Goal: Information Seeking & Learning: Learn about a topic

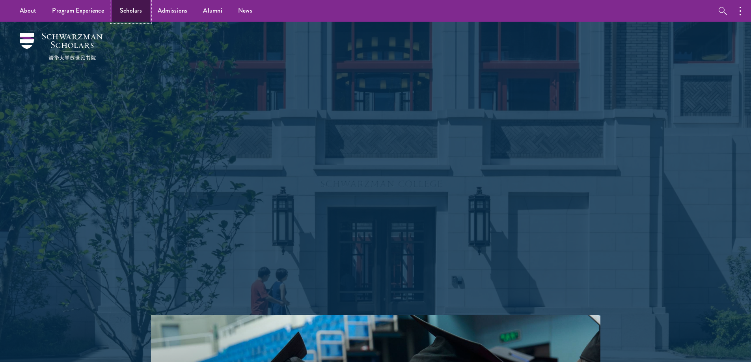
click at [130, 15] on link "Scholars" at bounding box center [131, 11] width 38 height 22
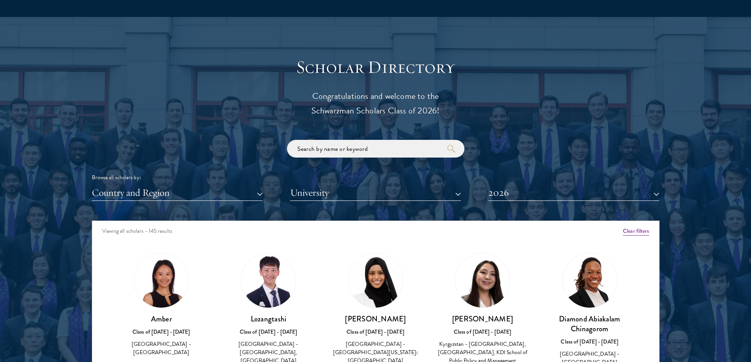
scroll to position [868, 0]
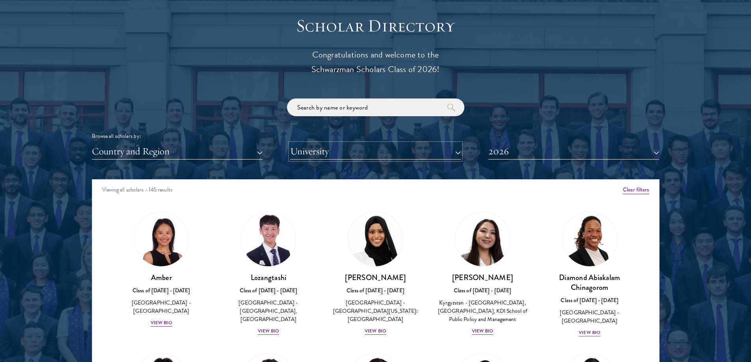
click at [354, 159] on button "University" at bounding box center [375, 152] width 171 height 16
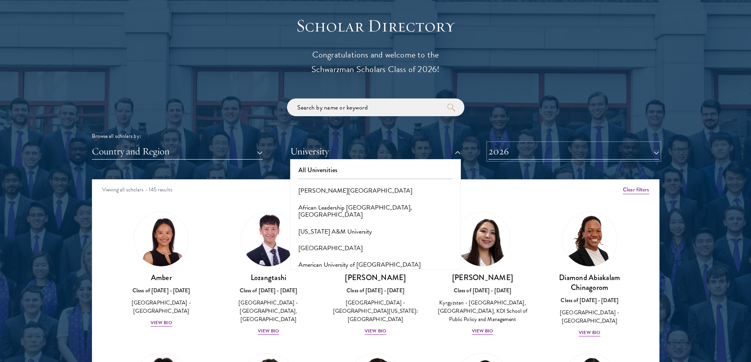
click at [571, 151] on button "2026" at bounding box center [574, 152] width 171 height 16
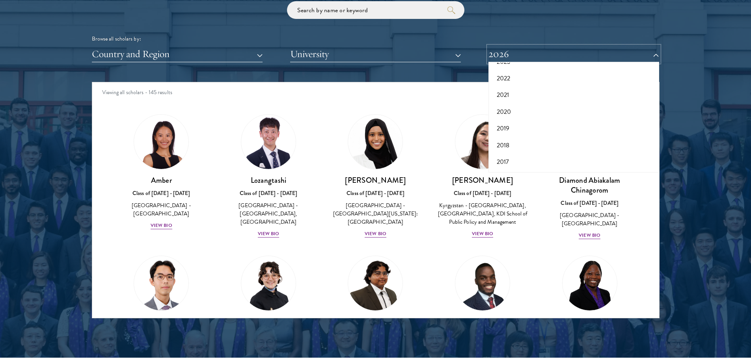
scroll to position [1026, 0]
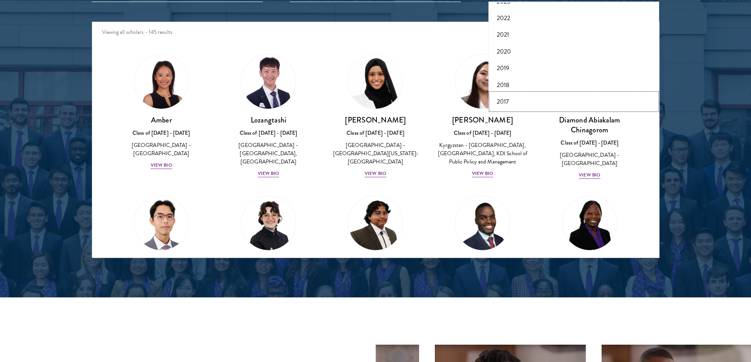
click at [500, 101] on button "2017" at bounding box center [574, 101] width 166 height 17
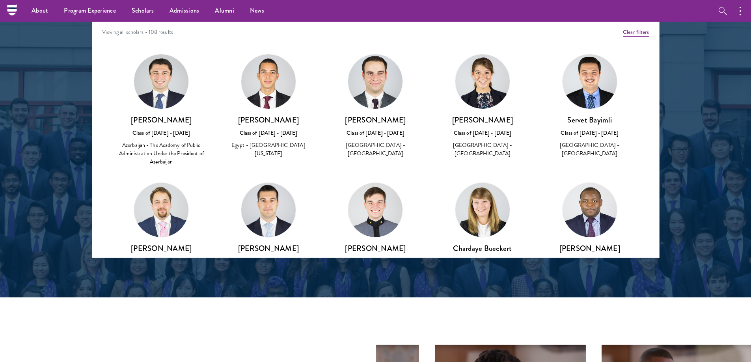
scroll to position [907, 0]
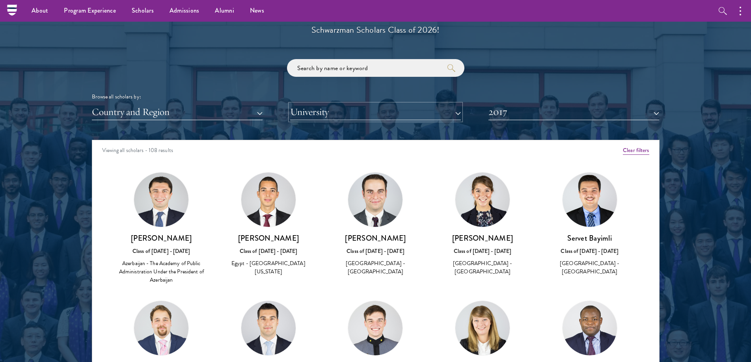
click at [345, 111] on button "University" at bounding box center [375, 112] width 171 height 16
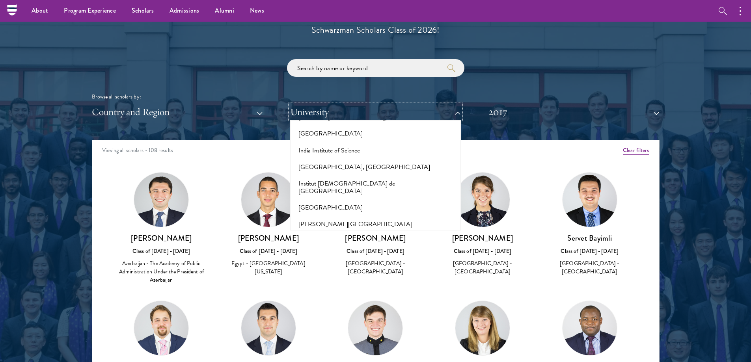
scroll to position [2288, 0]
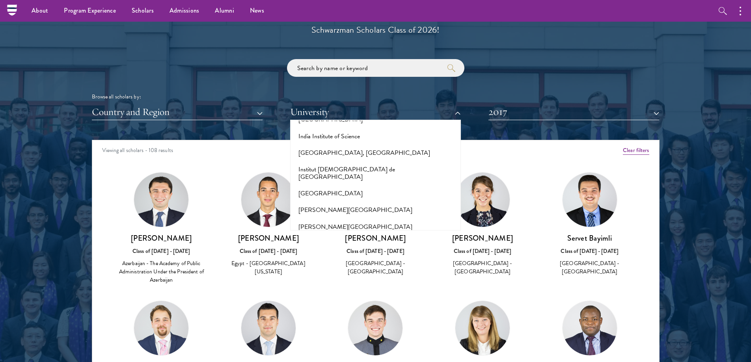
click at [318, 235] on button "Jilin University" at bounding box center [376, 243] width 166 height 17
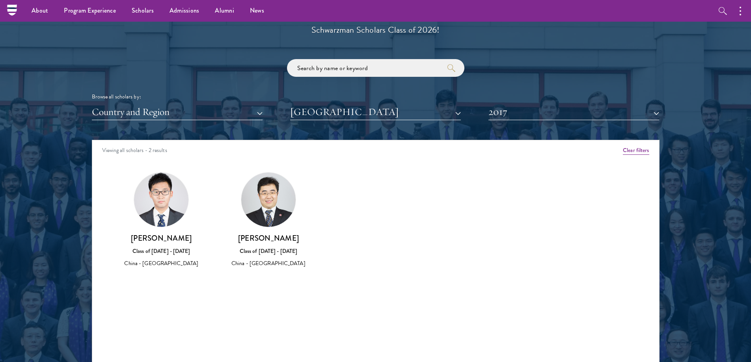
click at [159, 199] on img at bounding box center [161, 200] width 54 height 54
click at [159, 262] on div "China - Jilin University" at bounding box center [162, 264] width 92 height 8
click at [166, 274] on div "Shoumo Zhang Class of 2016 - 2017 China - Jilin University" at bounding box center [161, 220] width 107 height 112
click at [168, 234] on h3 "Shoumo Zhang" at bounding box center [162, 239] width 92 height 10
click at [166, 211] on img at bounding box center [161, 200] width 54 height 54
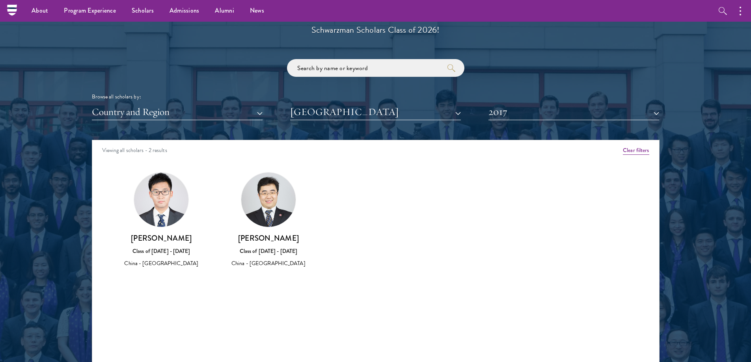
click at [291, 212] on img at bounding box center [268, 200] width 54 height 54
click at [286, 249] on div "Class of 2016 - 2017" at bounding box center [269, 251] width 92 height 8
click at [284, 250] on div "Class of 2016 - 2017" at bounding box center [269, 251] width 92 height 8
click at [282, 252] on div "Class of 2016 - 2017" at bounding box center [269, 251] width 92 height 8
click at [276, 252] on div "Class of 2016 - 2017" at bounding box center [269, 251] width 92 height 8
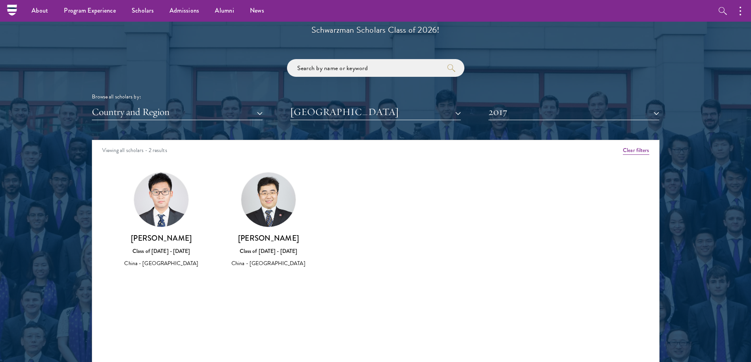
click at [275, 252] on div "Class of 2016 - 2017" at bounding box center [269, 251] width 92 height 8
click at [160, 201] on img at bounding box center [161, 200] width 54 height 54
click at [157, 231] on div "Shoumo Zhang Class of 2016 - 2017 China - Jilin University" at bounding box center [162, 220] width 92 height 96
click at [159, 243] on h3 "Shoumo Zhang" at bounding box center [162, 239] width 92 height 10
click at [163, 248] on div "Class of 2016 - 2017" at bounding box center [162, 251] width 92 height 8
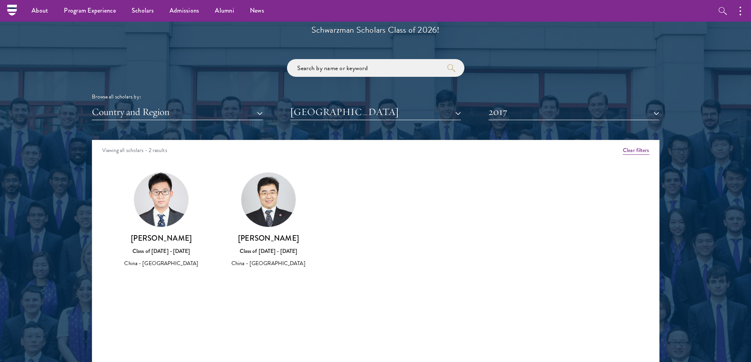
click at [164, 247] on div "Shoumo Zhang Class of 2016 - 2017 China - Jilin University" at bounding box center [162, 251] width 92 height 35
click at [163, 148] on div "Viewing all scholars - 2 results" at bounding box center [375, 151] width 567 height 22
click at [208, 216] on div "Shoumo Zhang Class of 2016 - 2017 China - Jilin University" at bounding box center [161, 220] width 107 height 112
click at [300, 220] on div "Chuang Zhao Class of 2016 - 2017 China - Jilin University" at bounding box center [269, 220] width 92 height 96
click at [268, 257] on div "Chuang Zhao Class of 2016 - 2017 China - Jilin University" at bounding box center [269, 251] width 92 height 35
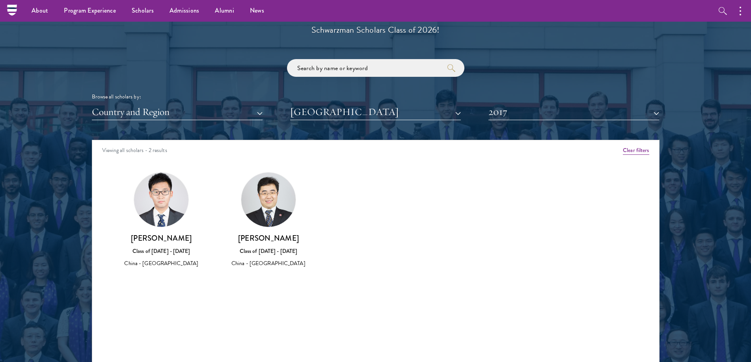
click at [269, 265] on div "China - Jilin University" at bounding box center [269, 264] width 92 height 8
click at [271, 265] on div "China - Jilin University" at bounding box center [269, 264] width 92 height 8
click at [296, 237] on h3 "Chuang Zhao" at bounding box center [269, 239] width 92 height 10
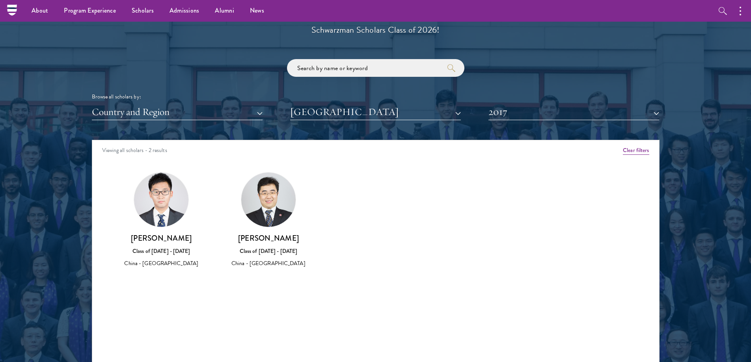
click at [277, 259] on div "Chuang Zhao Class of 2016 - 2017 China - Jilin University" at bounding box center [269, 251] width 92 height 35
click at [280, 269] on div "Chuang Zhao Class of 2016 - 2017 China - Jilin University" at bounding box center [268, 220] width 107 height 112
click at [458, 114] on button "Jilin University" at bounding box center [375, 112] width 171 height 16
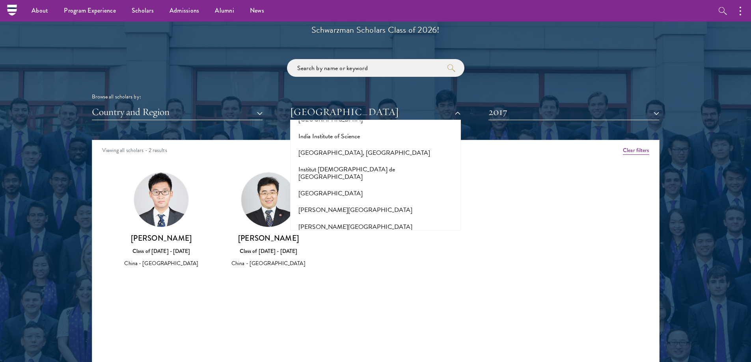
click at [218, 135] on div "Scholar Directory Congratulations and welcome to the Schwarzman Scholars Class …" at bounding box center [376, 176] width 568 height 401
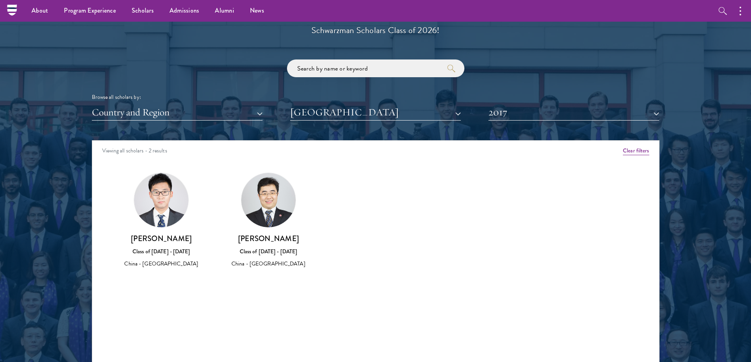
click at [164, 222] on img at bounding box center [161, 200] width 54 height 54
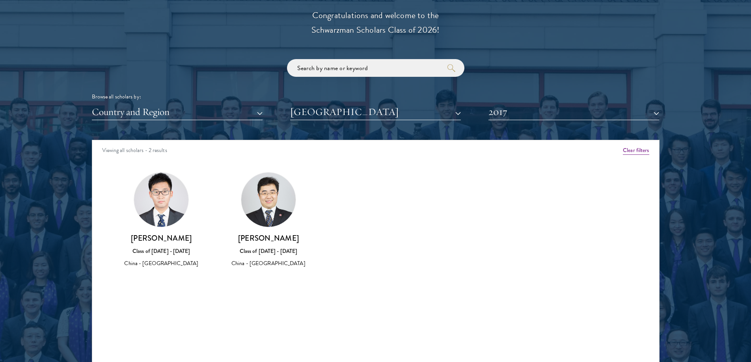
click at [156, 245] on div "Shoumo Zhang Class of 2016 - 2017 China - Jilin University" at bounding box center [162, 251] width 92 height 35
click at [160, 262] on div "Shoumo Zhang Class of 2016 - 2017 China - Jilin University" at bounding box center [162, 251] width 92 height 35
click at [160, 262] on div "China - Jilin University" at bounding box center [162, 264] width 92 height 8
drag, startPoint x: 265, startPoint y: 231, endPoint x: 282, endPoint y: 232, distance: 17.0
click at [266, 231] on div "Chuang Zhao Class of 2016 - 2017 China - Jilin University" at bounding box center [269, 220] width 92 height 96
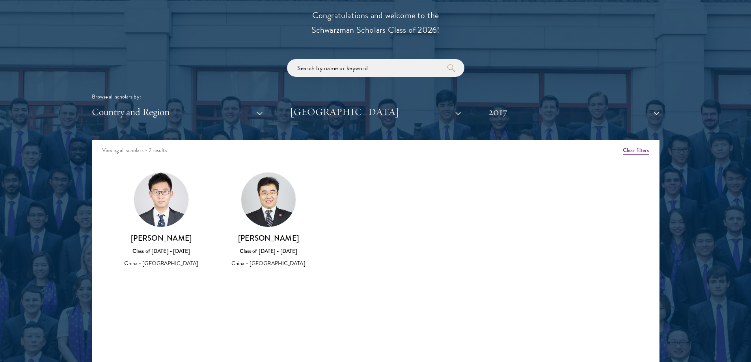
drag, startPoint x: 282, startPoint y: 232, endPoint x: 279, endPoint y: 257, distance: 25.0
click at [282, 233] on div "Chuang Zhao Class of 2016 - 2017 China - Jilin University" at bounding box center [269, 220] width 92 height 96
click at [279, 257] on div "Chuang Zhao Class of 2016 - 2017 China - Jilin University" at bounding box center [269, 251] width 92 height 35
click at [278, 260] on div "Chuang Zhao Class of 2016 - 2017 China - Jilin University" at bounding box center [269, 251] width 92 height 35
click at [276, 219] on img at bounding box center [268, 200] width 54 height 54
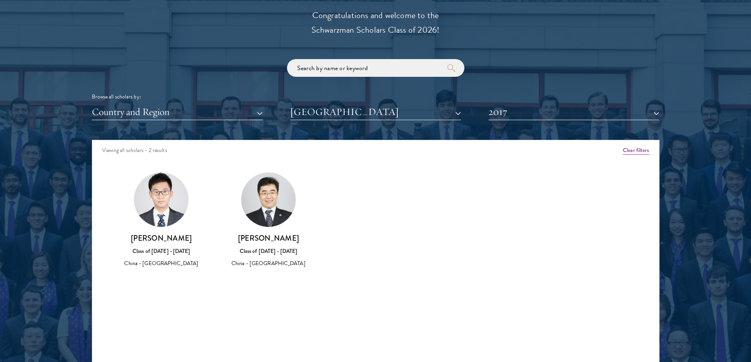
click at [270, 252] on div "Class of 2016 - 2017" at bounding box center [269, 251] width 92 height 8
drag, startPoint x: 270, startPoint y: 252, endPoint x: 274, endPoint y: 218, distance: 34.1
click at [270, 250] on div "Class of 2016 - 2017" at bounding box center [269, 251] width 92 height 8
click at [274, 218] on img at bounding box center [268, 200] width 54 height 54
click at [268, 258] on div "Chuang Zhao Class of 2016 - 2017 China - Jilin University" at bounding box center [269, 251] width 92 height 35
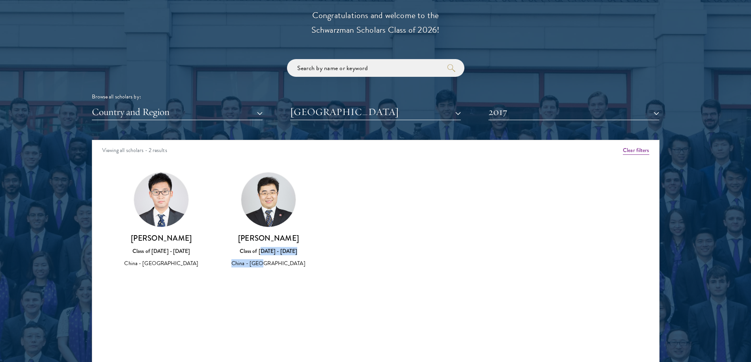
click at [271, 218] on img at bounding box center [268, 200] width 54 height 54
click at [269, 223] on img at bounding box center [268, 200] width 54 height 54
click at [147, 215] on img at bounding box center [161, 200] width 54 height 54
click at [257, 199] on img at bounding box center [268, 200] width 54 height 54
click at [265, 240] on h3 "Chuang Zhao" at bounding box center [269, 239] width 92 height 10
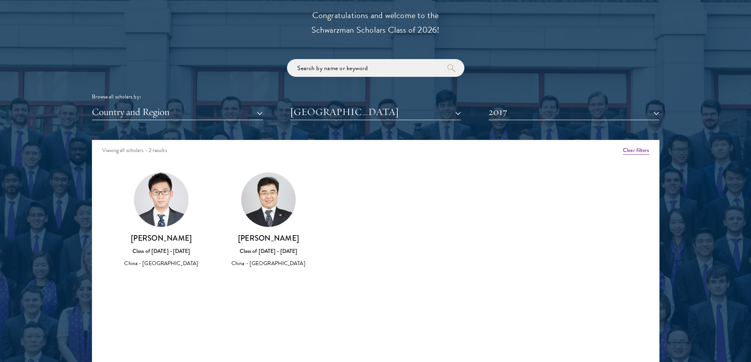
click at [264, 252] on div "Class of 2016 - 2017" at bounding box center [269, 251] width 92 height 8
click at [265, 253] on div "Class of 2016 - 2017" at bounding box center [269, 251] width 92 height 8
drag, startPoint x: 268, startPoint y: 254, endPoint x: 280, endPoint y: 243, distance: 16.2
click at [269, 254] on div "Class of 2016 - 2017" at bounding box center [269, 251] width 92 height 8
click at [159, 246] on div "Shoumo Zhang Class of 2016 - 2017 China - Jilin University" at bounding box center [162, 251] width 92 height 35
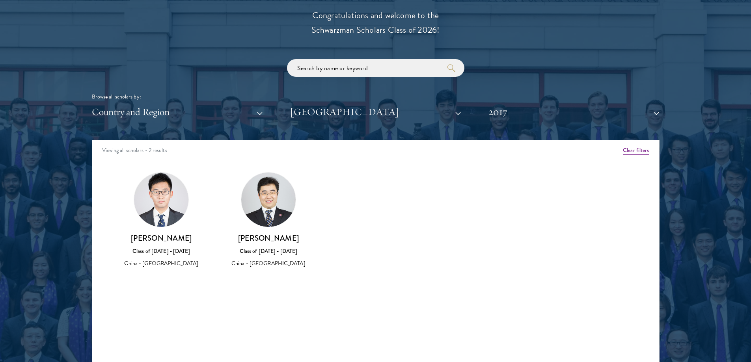
click at [161, 248] on div "Class of 2016 - 2017" at bounding box center [162, 251] width 92 height 8
drag, startPoint x: 595, startPoint y: 103, endPoint x: 594, endPoint y: 110, distance: 7.3
click at [595, 105] on div "Browse all scholars by: Country and Region All Countries and Regions Afghanista…" at bounding box center [376, 89] width 568 height 61
click at [592, 113] on button "2017" at bounding box center [574, 112] width 171 height 16
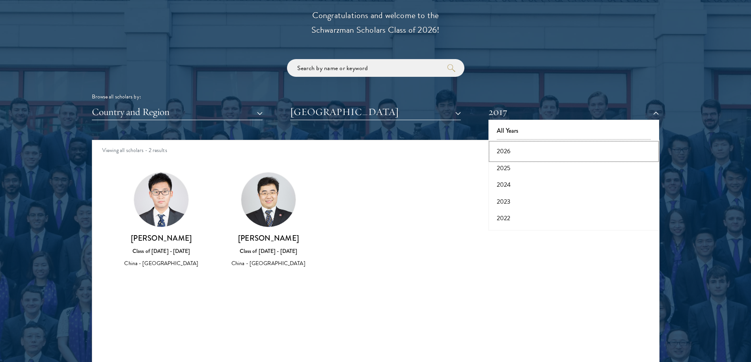
click at [513, 151] on button "2026" at bounding box center [574, 151] width 166 height 17
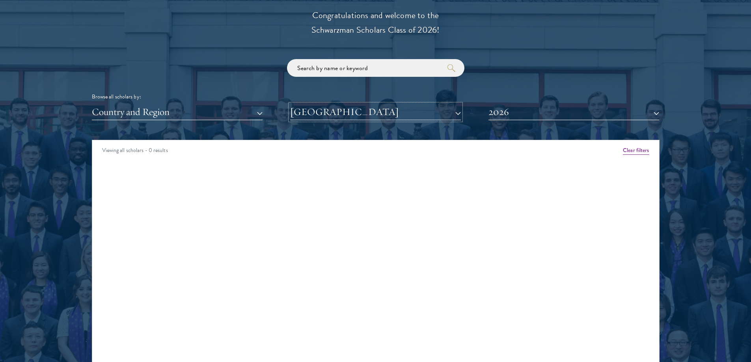
click at [390, 112] on button "Jilin University" at bounding box center [375, 112] width 171 height 16
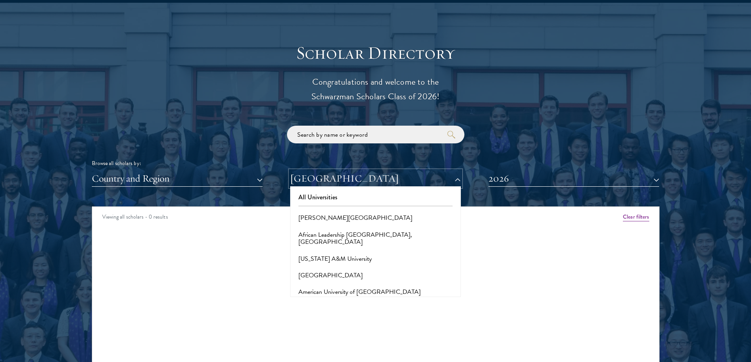
scroll to position [710, 0]
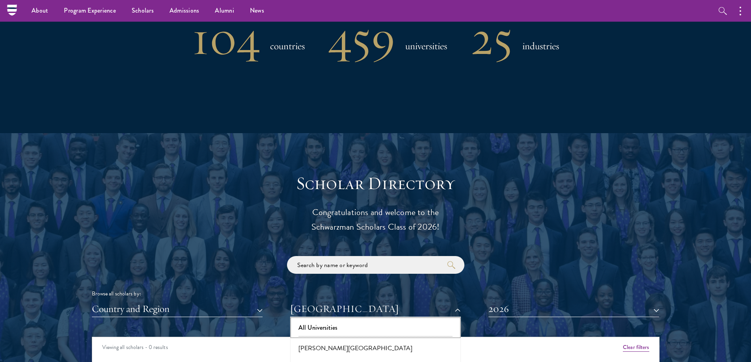
click at [335, 324] on button "All Universities" at bounding box center [376, 328] width 166 height 17
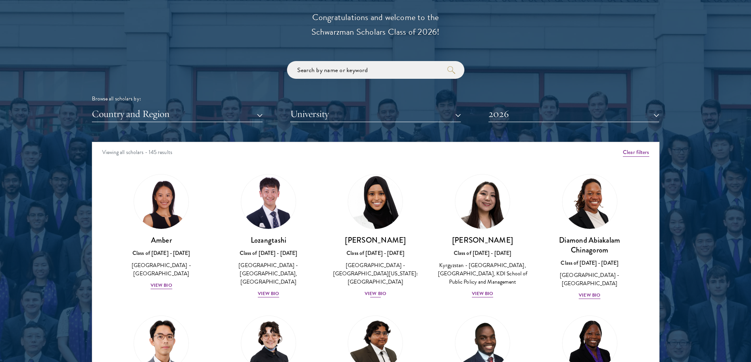
scroll to position [907, 0]
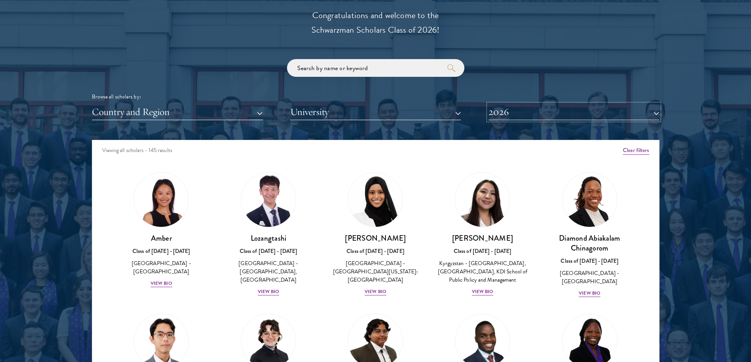
click at [568, 111] on button "2026" at bounding box center [574, 112] width 171 height 16
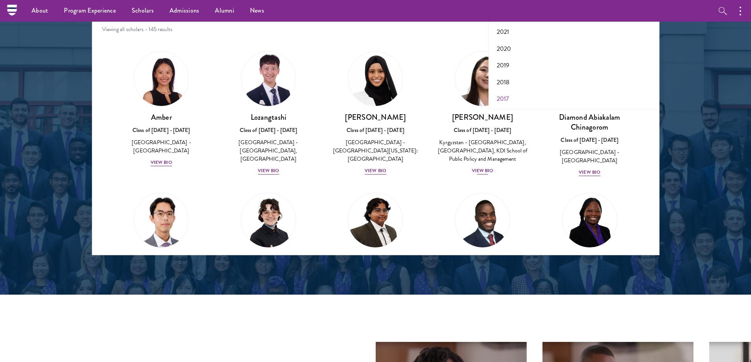
scroll to position [1026, 0]
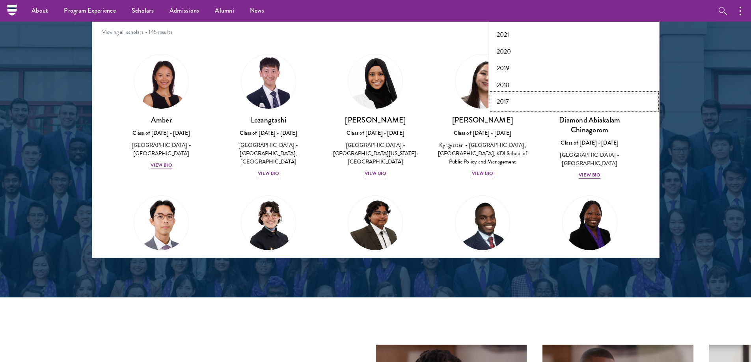
click at [506, 101] on button "2017" at bounding box center [574, 101] width 166 height 17
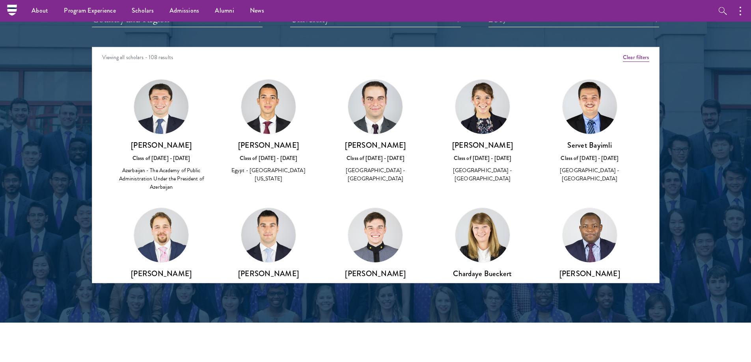
scroll to position [986, 0]
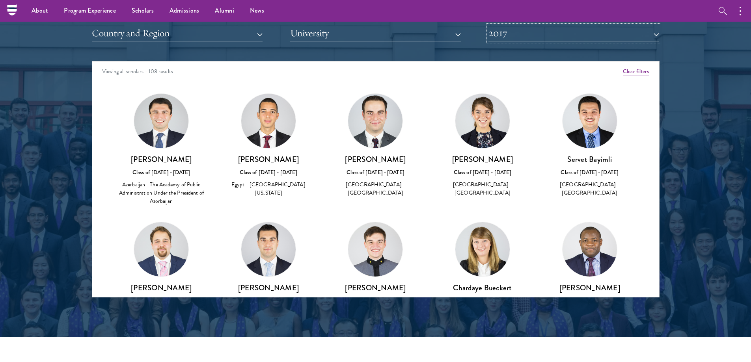
click at [532, 39] on button "2017" at bounding box center [574, 33] width 171 height 16
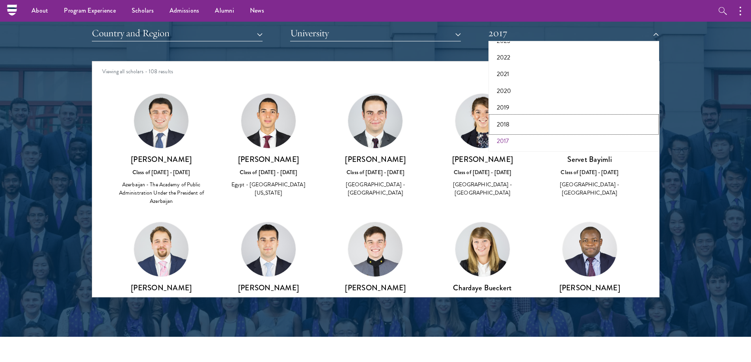
click at [511, 127] on button "2018" at bounding box center [574, 124] width 166 height 17
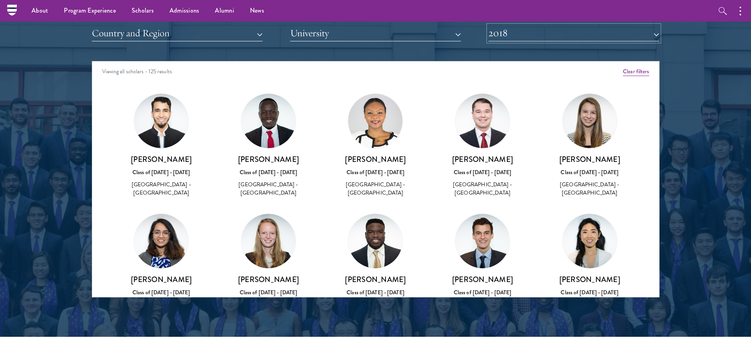
click at [517, 37] on button "2018" at bounding box center [574, 33] width 171 height 16
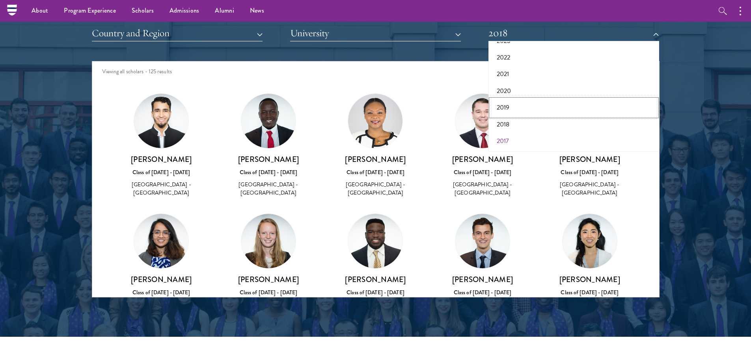
click at [504, 109] on button "2019" at bounding box center [574, 107] width 166 height 17
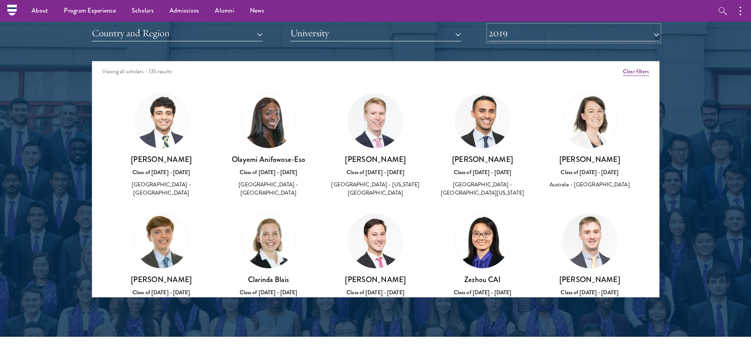
click at [516, 34] on button "2019" at bounding box center [574, 33] width 171 height 16
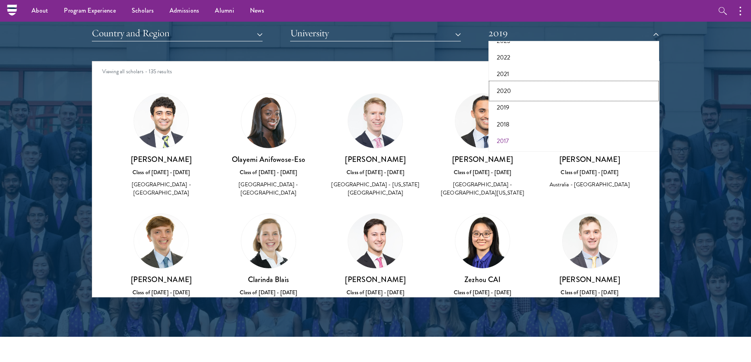
click at [506, 92] on button "2020" at bounding box center [574, 91] width 166 height 17
